Goal: Find specific page/section: Find specific page/section

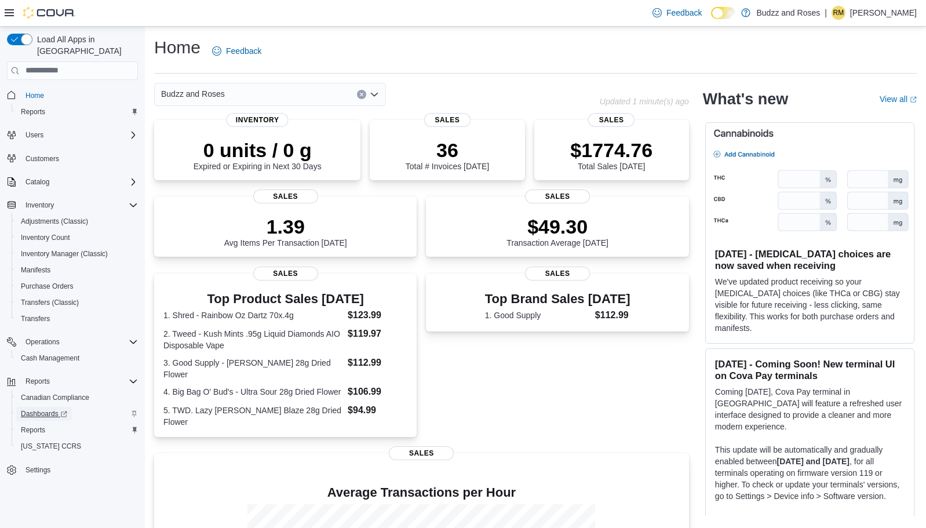
click at [49, 409] on span "Dashboards" at bounding box center [44, 413] width 46 height 9
